Goal: Obtain resource: Obtain resource

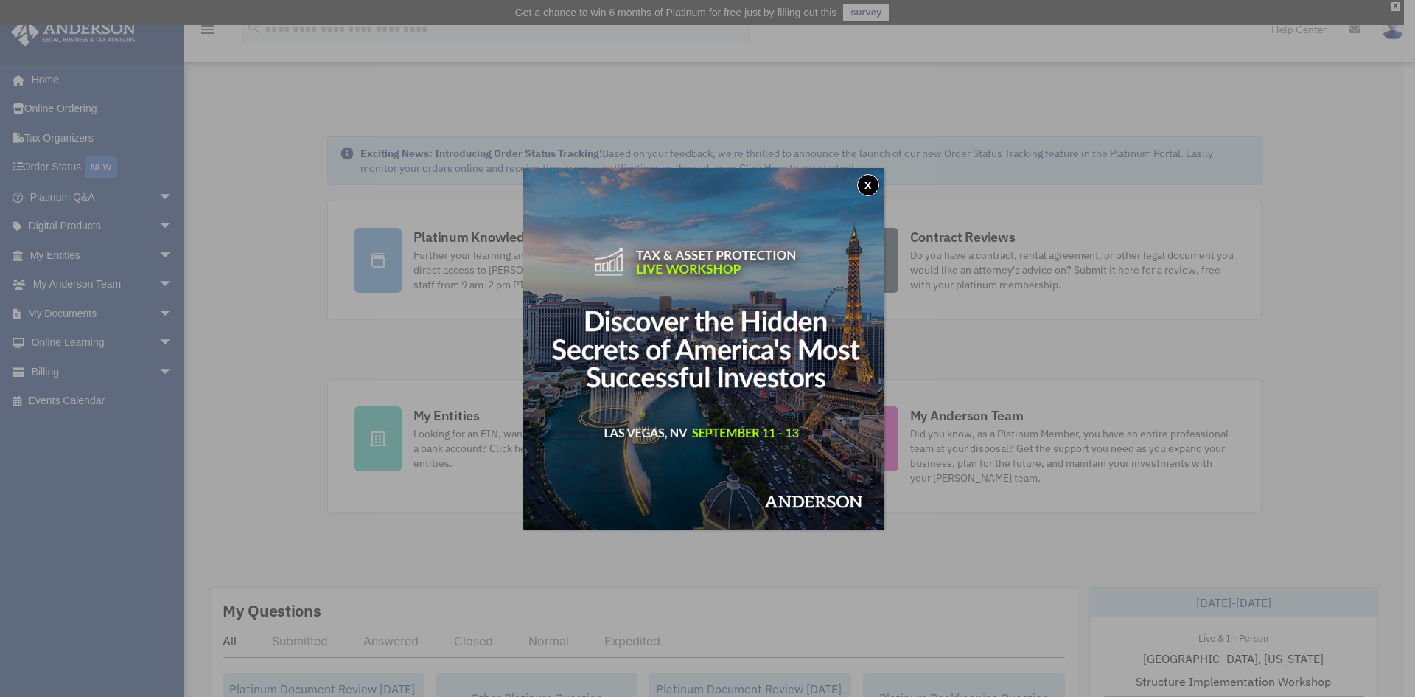
click at [868, 192] on button "x" at bounding box center [868, 185] width 22 height 22
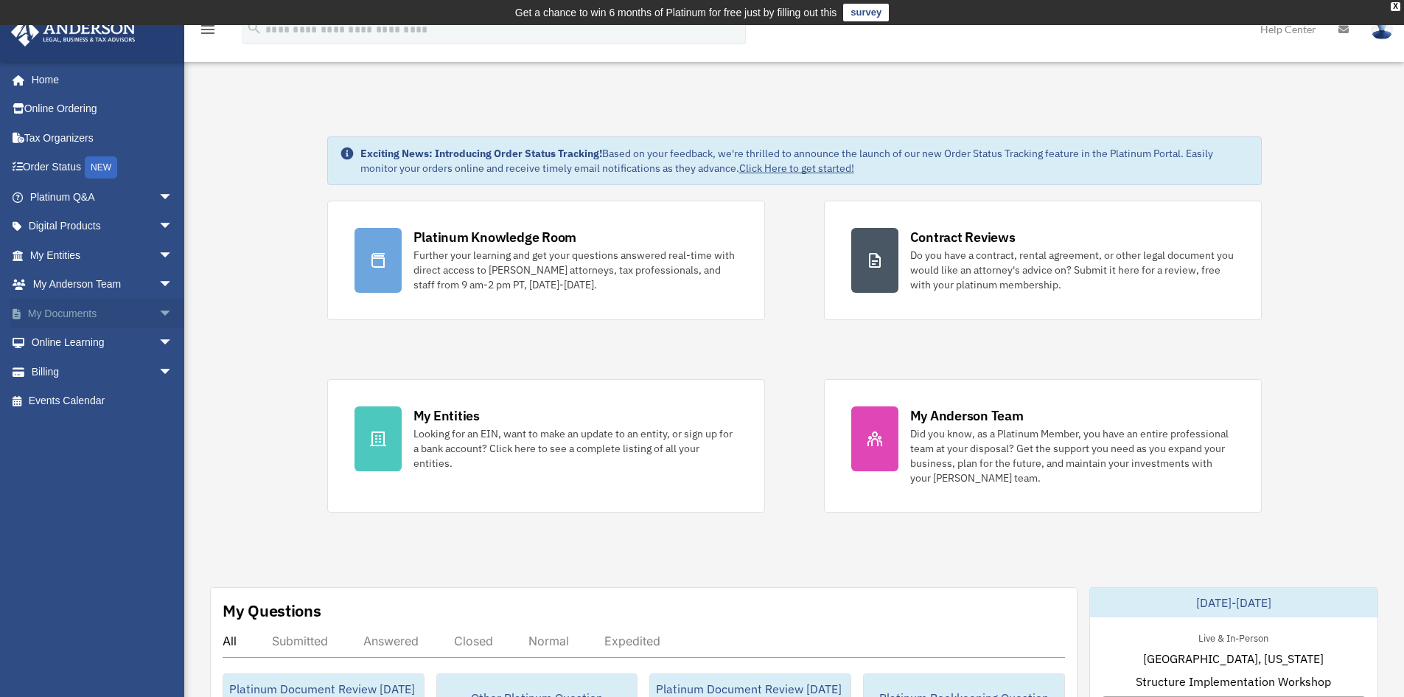
click at [164, 312] on span "arrow_drop_down" at bounding box center [172, 314] width 29 height 30
click at [116, 403] on link "Forms Library" at bounding box center [108, 400] width 175 height 29
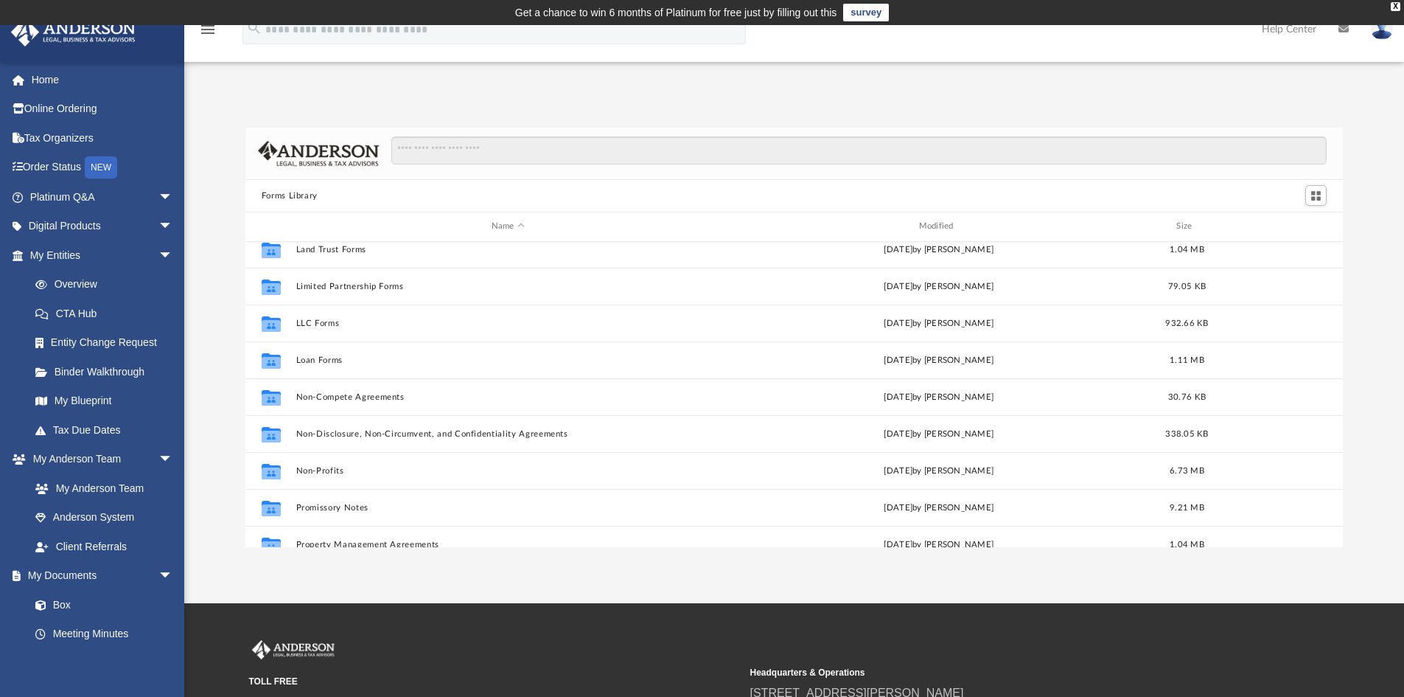
scroll to position [663, 0]
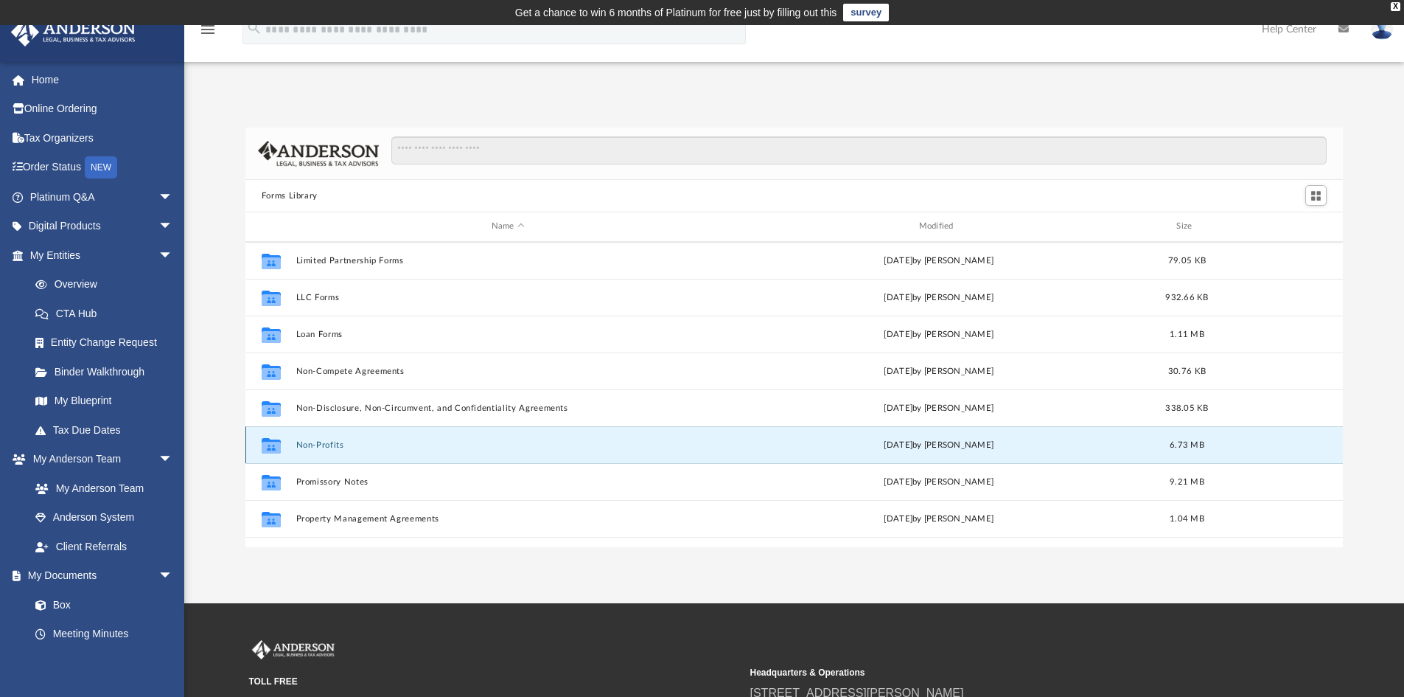
click at [446, 445] on button "Non-Profits" at bounding box center [508, 445] width 425 height 10
click at [310, 442] on button "Non-Profits" at bounding box center [508, 445] width 425 height 10
click at [272, 443] on icon "grid" at bounding box center [271, 447] width 19 height 12
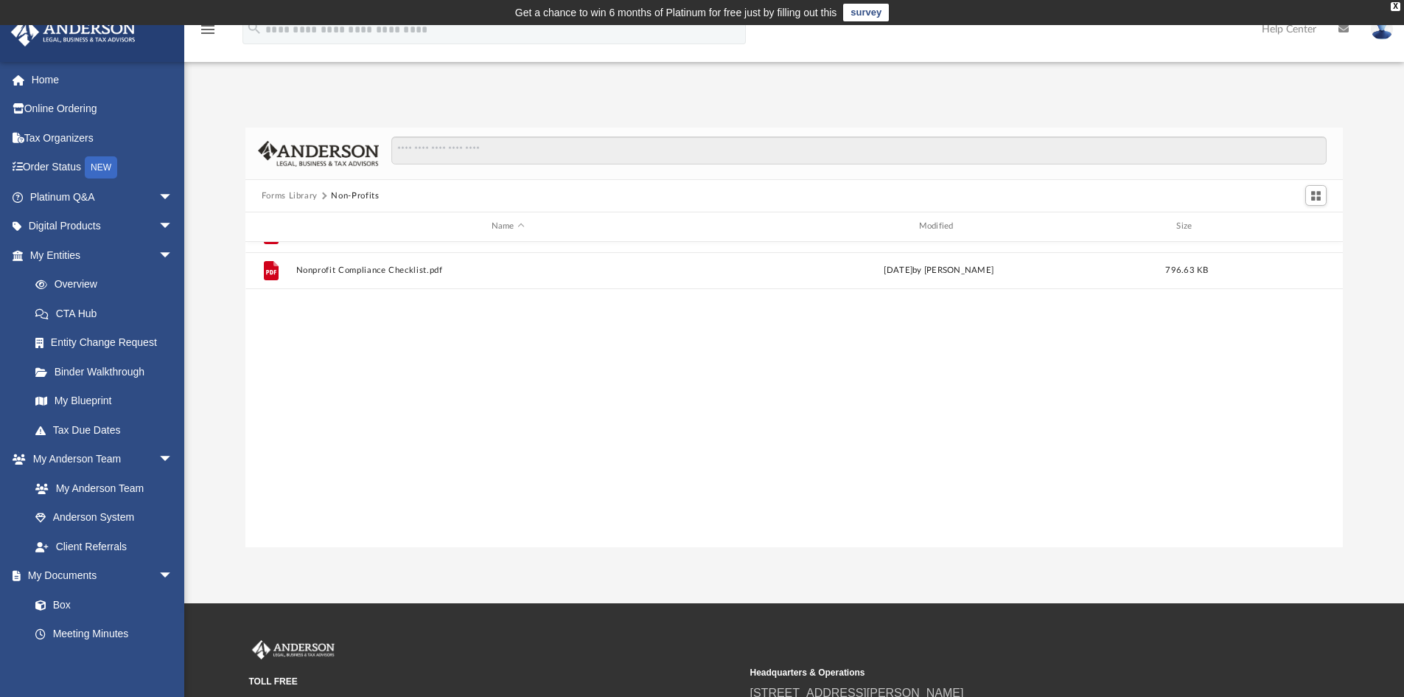
scroll to position [0, 0]
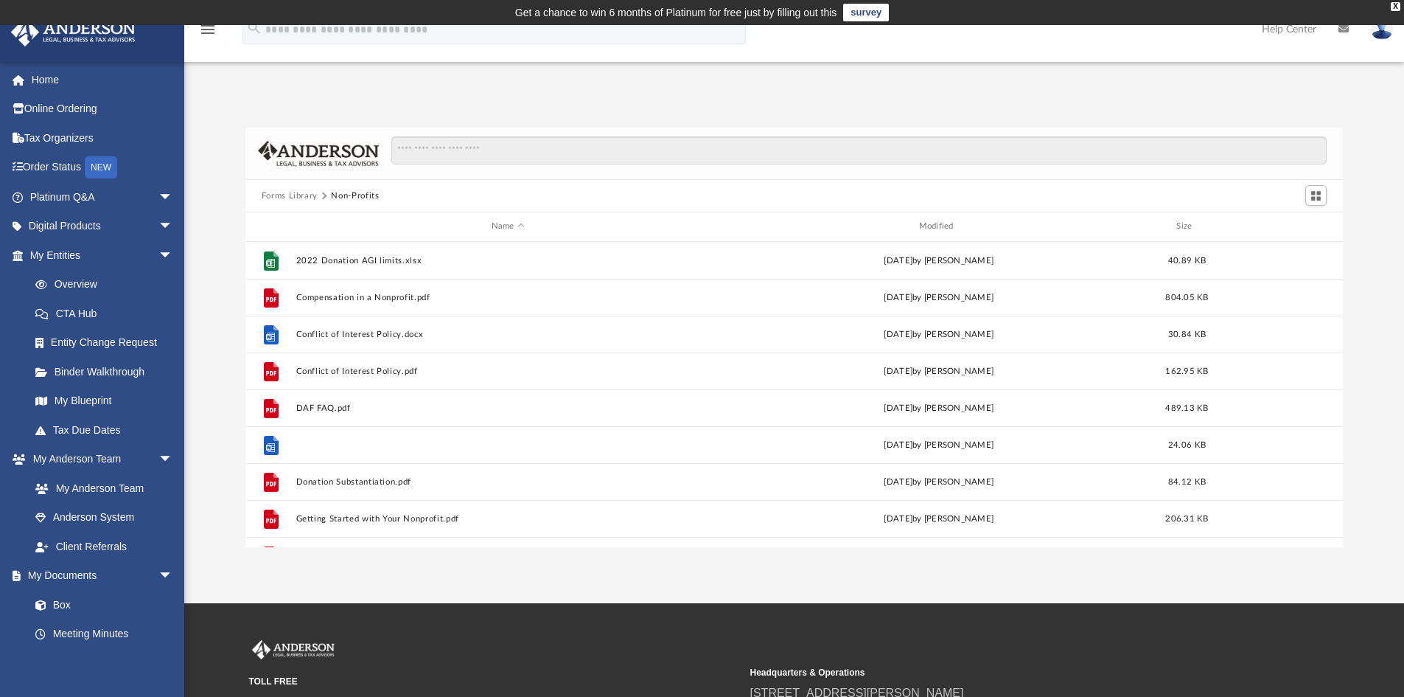
click at [326, 440] on button "Document Retention and Destruction Policy - Template.docx" at bounding box center [508, 445] width 425 height 10
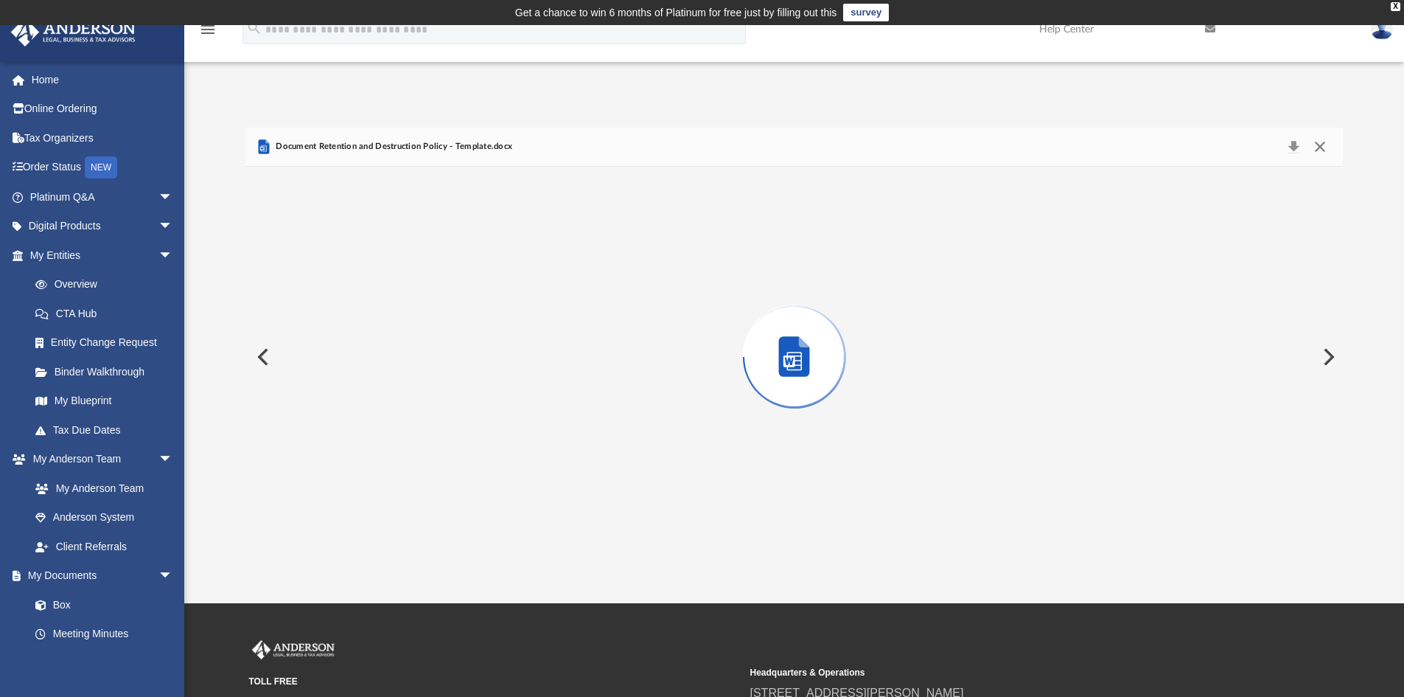
click at [1319, 140] on button "Close" at bounding box center [1320, 146] width 27 height 21
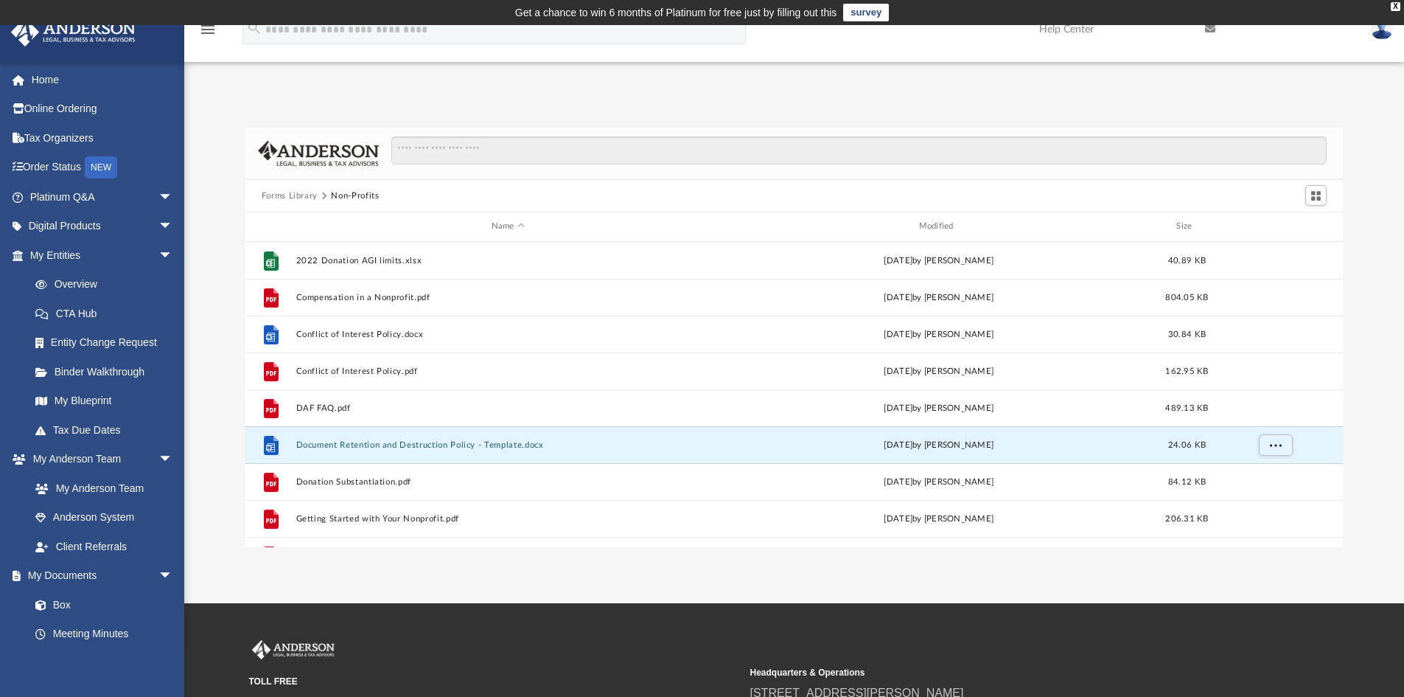
click at [613, 610] on div "TOLL FREE 800.706.4741 SUPPORT info@andersonadvisors.com Headquarters & Operati…" at bounding box center [702, 709] width 1404 height 212
